Goal: Task Accomplishment & Management: Manage account settings

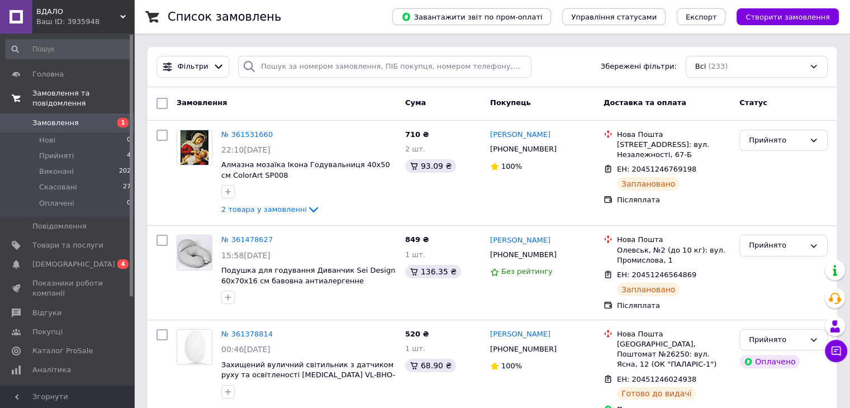
drag, startPoint x: 45, startPoint y: 76, endPoint x: 67, endPoint y: 85, distance: 24.1
click at [45, 76] on span "Головна" at bounding box center [47, 74] width 31 height 10
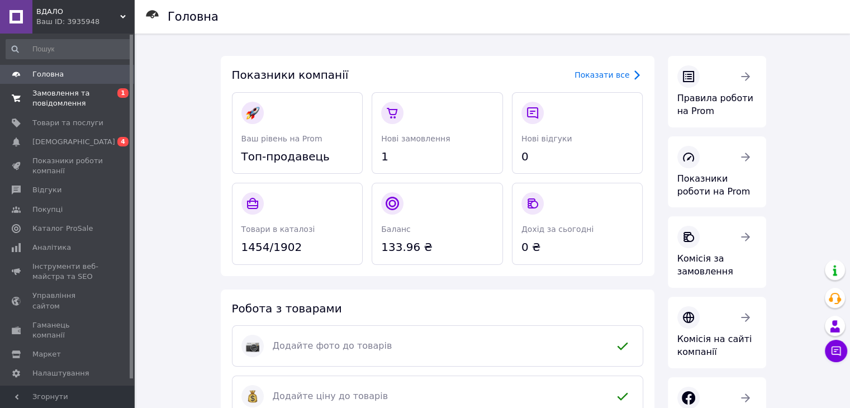
click at [58, 91] on span "Замовлення та повідомлення" at bounding box center [67, 98] width 71 height 20
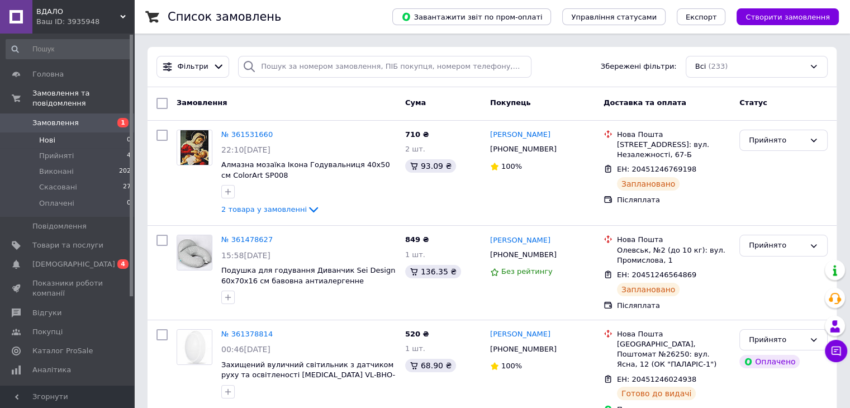
click at [59, 133] on li "Нові 0" at bounding box center [69, 141] width 138 height 16
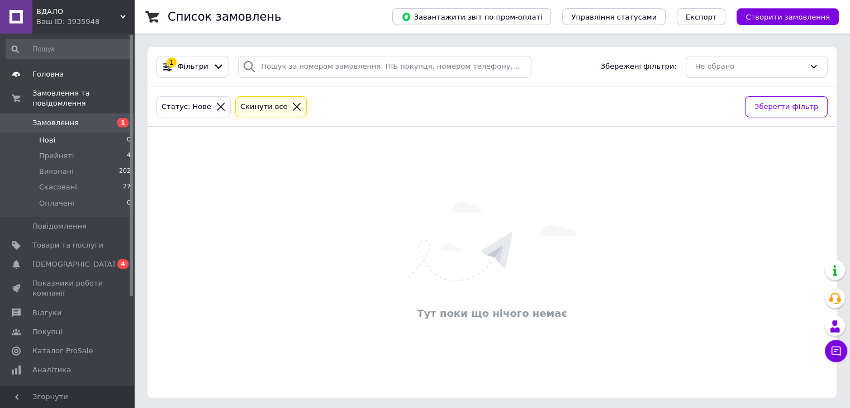
click at [50, 73] on span "Головна" at bounding box center [47, 74] width 31 height 10
